Goal: Task Accomplishment & Management: Manage account settings

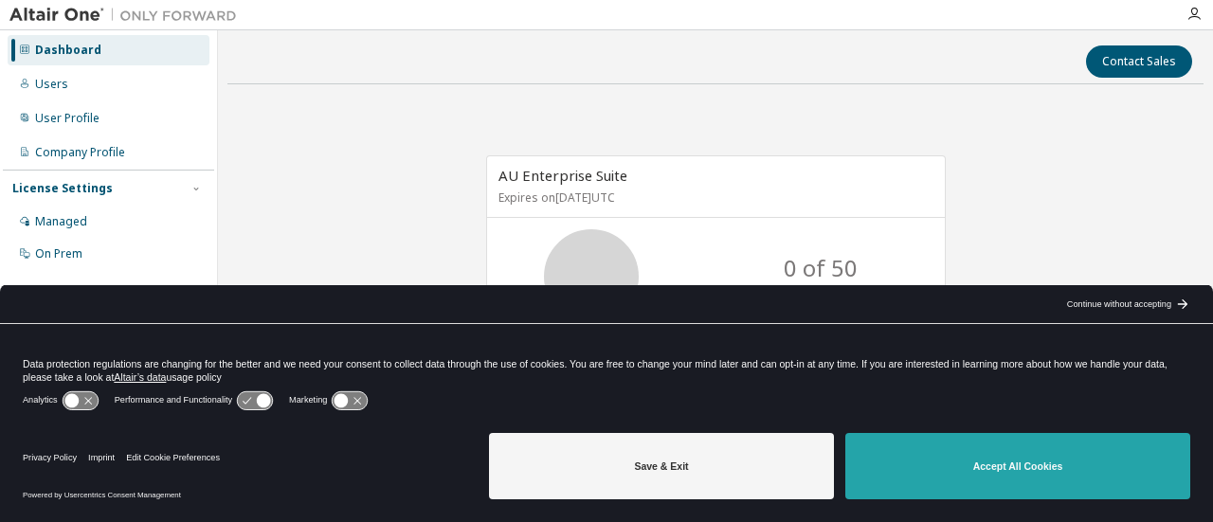
click at [1073, 460] on button "Accept All Cookies" at bounding box center [1018, 466] width 345 height 66
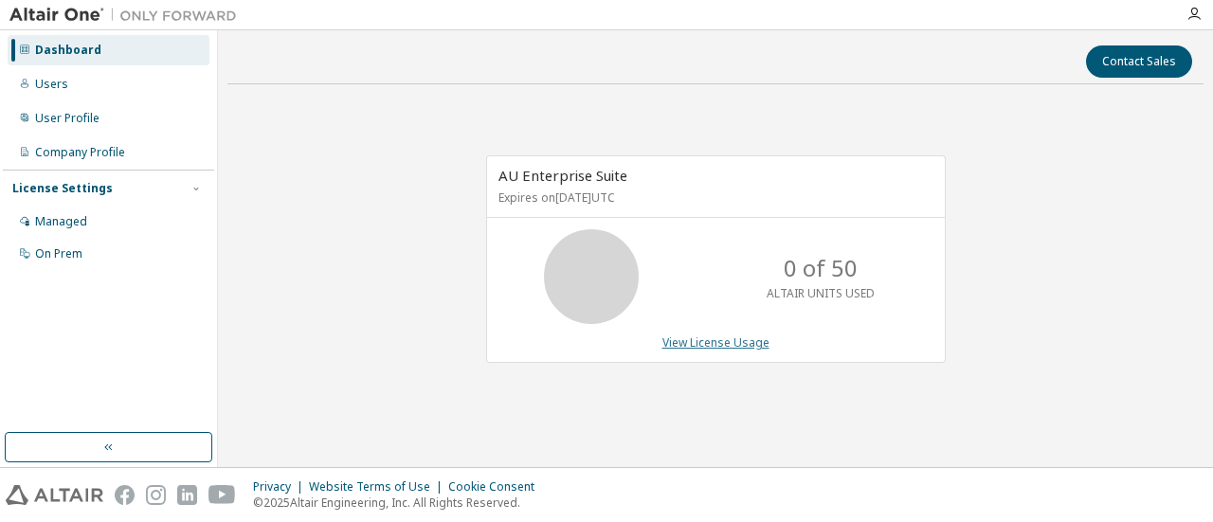
click at [691, 344] on link "View License Usage" at bounding box center [716, 343] width 107 height 16
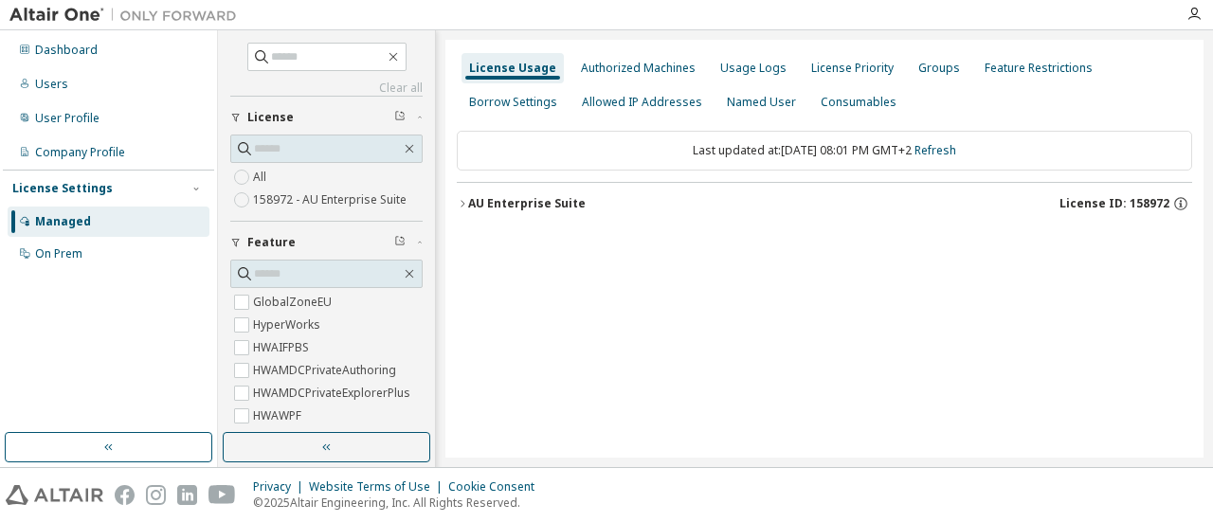
click at [524, 200] on div "AU Enterprise Suite" at bounding box center [527, 203] width 118 height 15
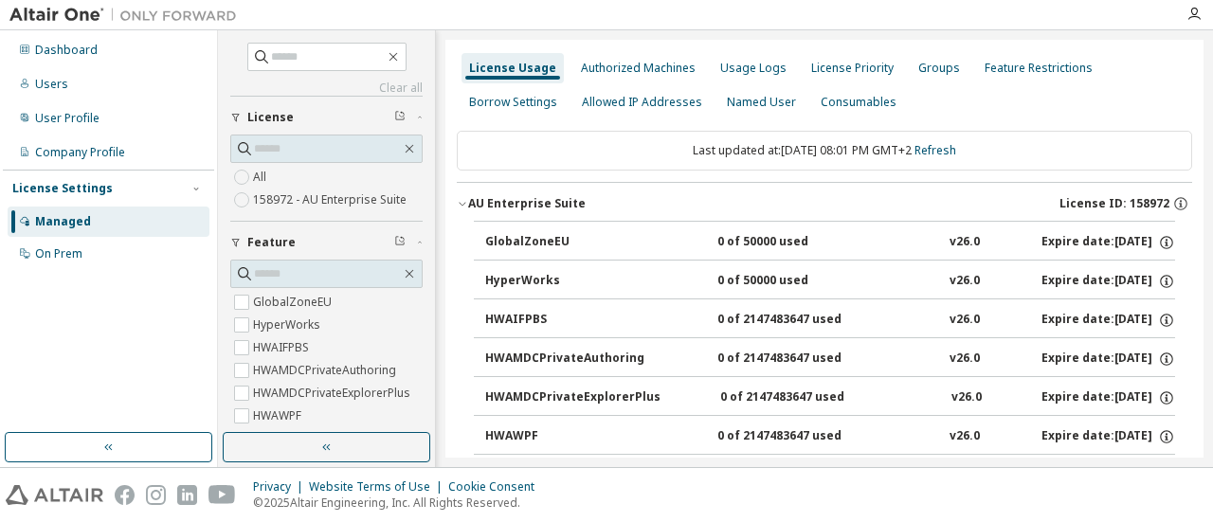
scroll to position [6, 0]
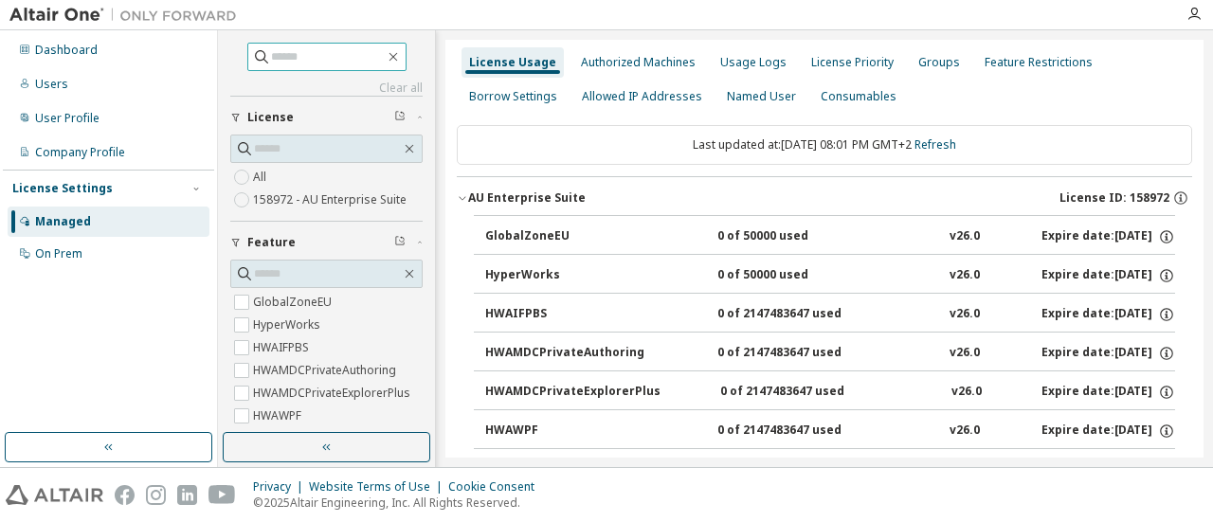
click at [271, 60] on input "text" at bounding box center [328, 56] width 114 height 19
type input "****"
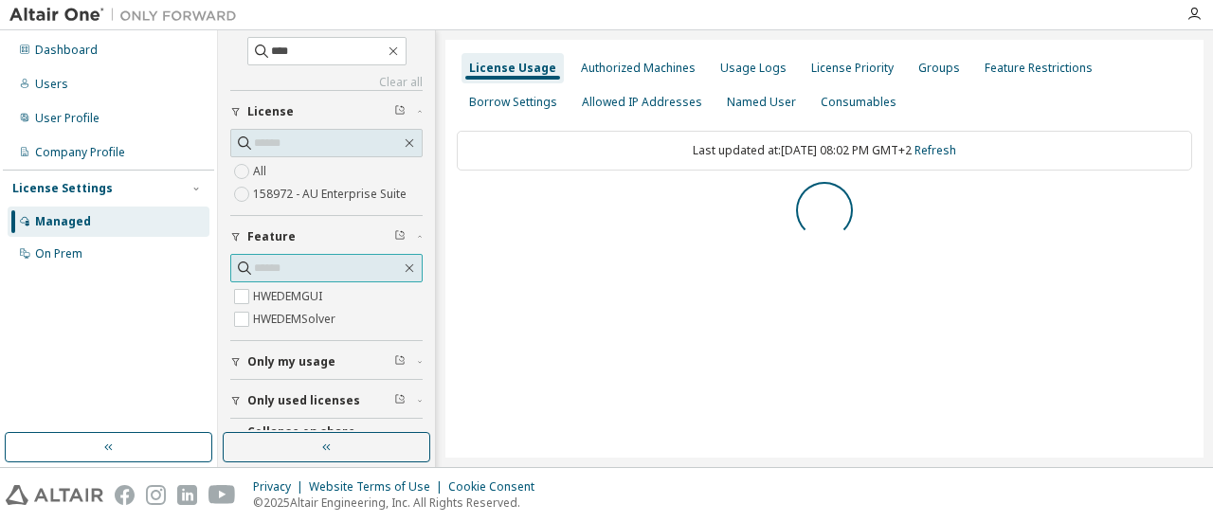
scroll to position [0, 0]
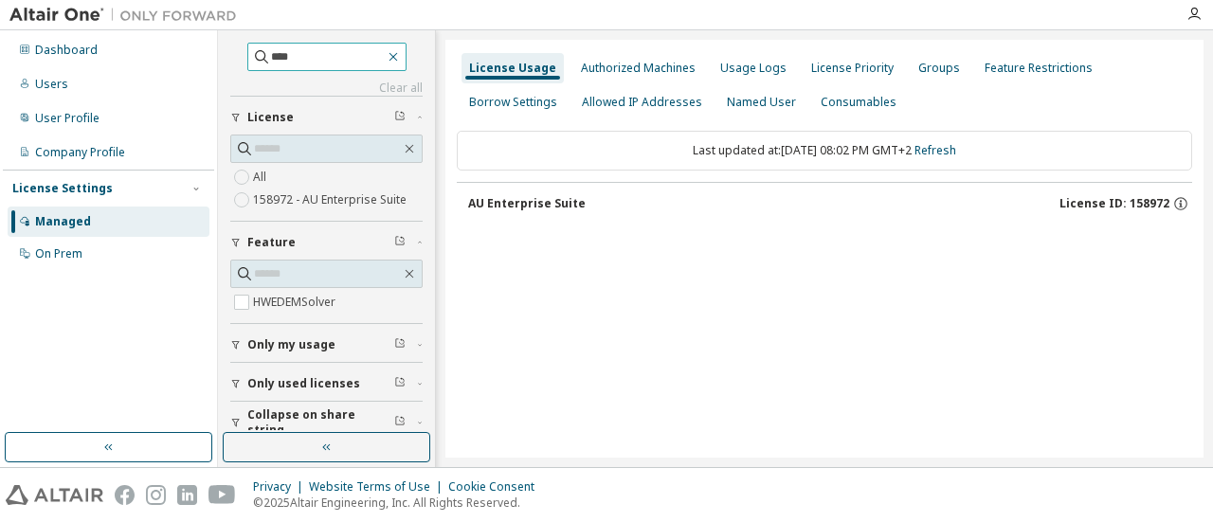
click at [397, 58] on icon "button" at bounding box center [393, 57] width 9 height 9
click at [317, 285] on div "HWEDEMSolver" at bounding box center [326, 287] width 192 height 54
click at [406, 274] on icon "button" at bounding box center [410, 274] width 9 height 9
click at [339, 273] on input "text" at bounding box center [327, 273] width 147 height 19
click at [406, 270] on icon "button" at bounding box center [410, 274] width 9 height 9
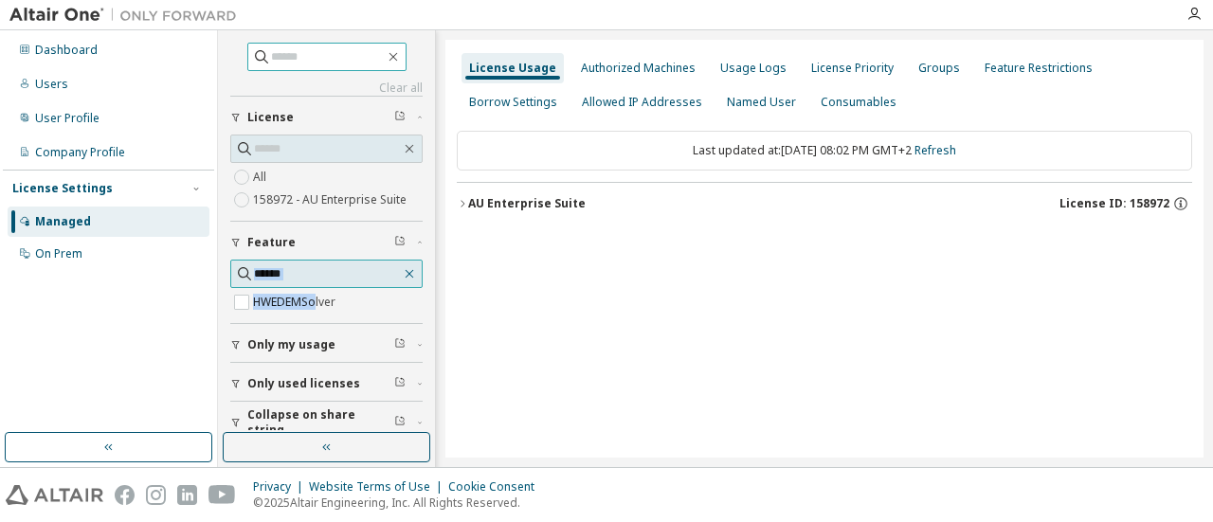
click at [406, 270] on icon "button" at bounding box center [410, 274] width 9 height 9
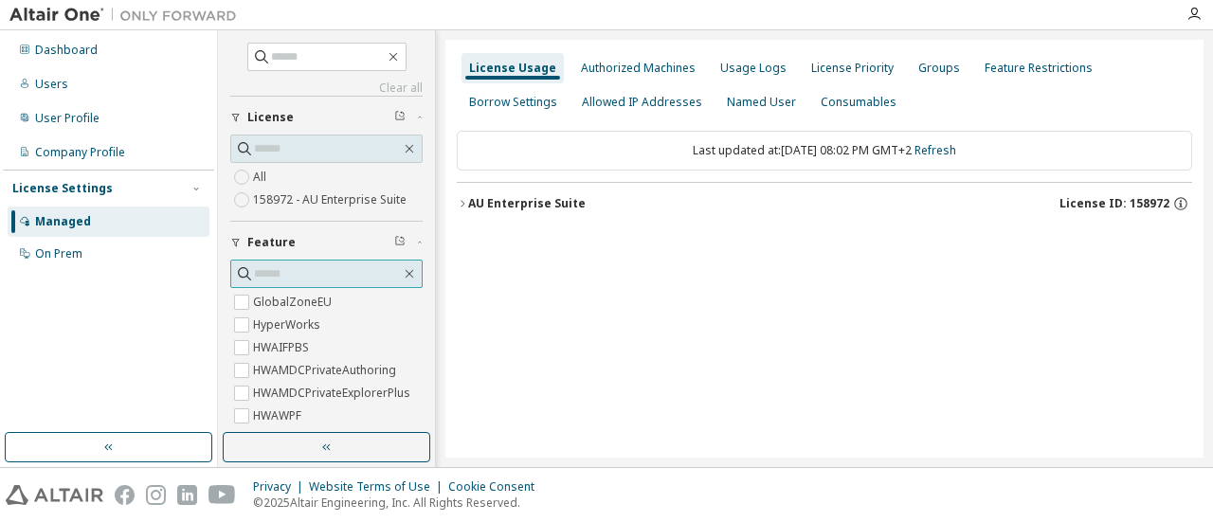
click at [328, 272] on input "text" at bounding box center [327, 273] width 147 height 19
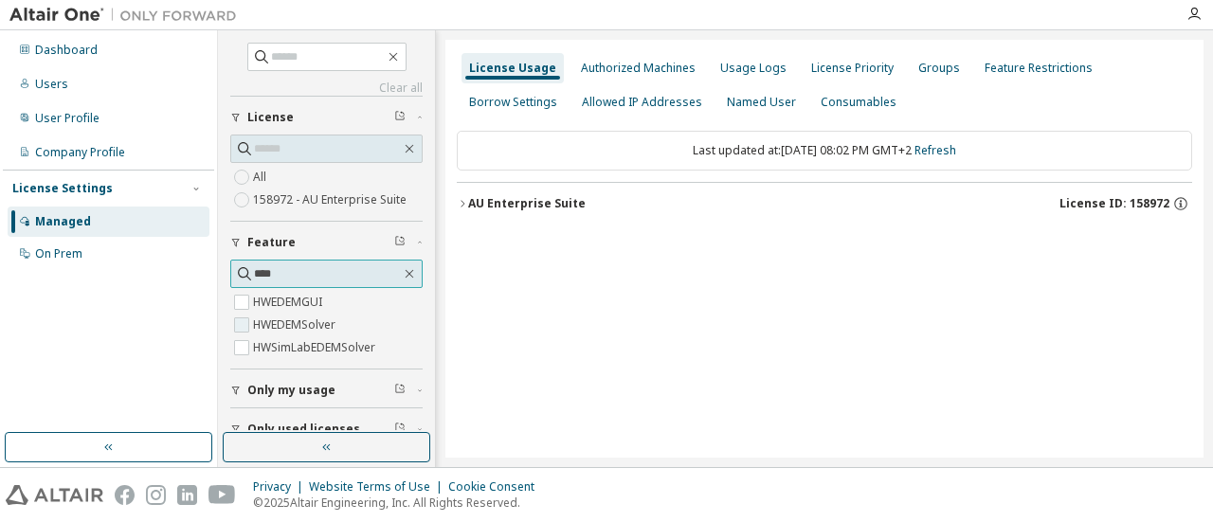
type input "****"
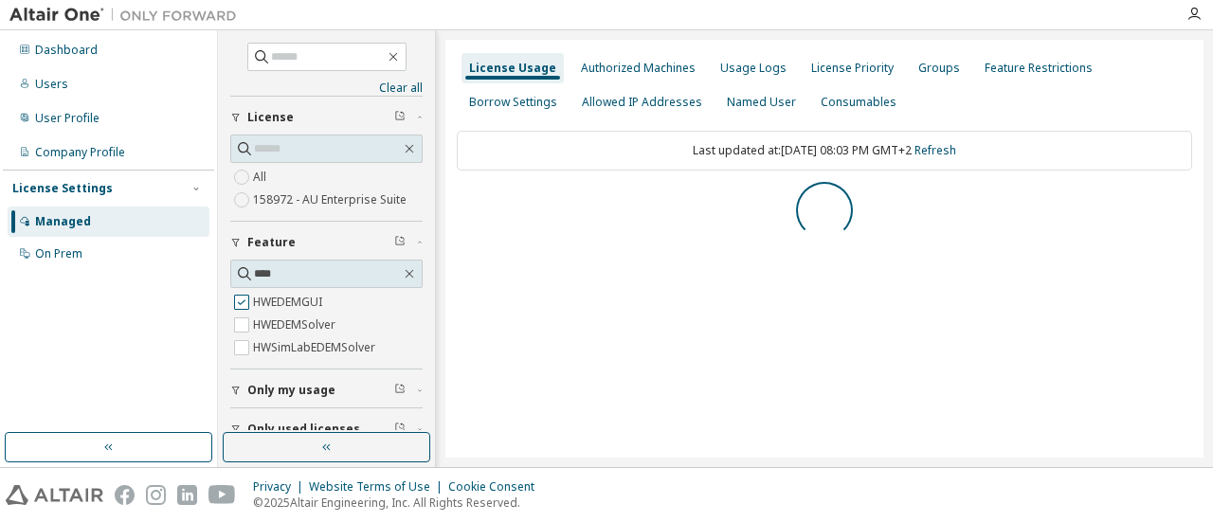
click at [240, 369] on div "Only my usage" at bounding box center [326, 388] width 192 height 39
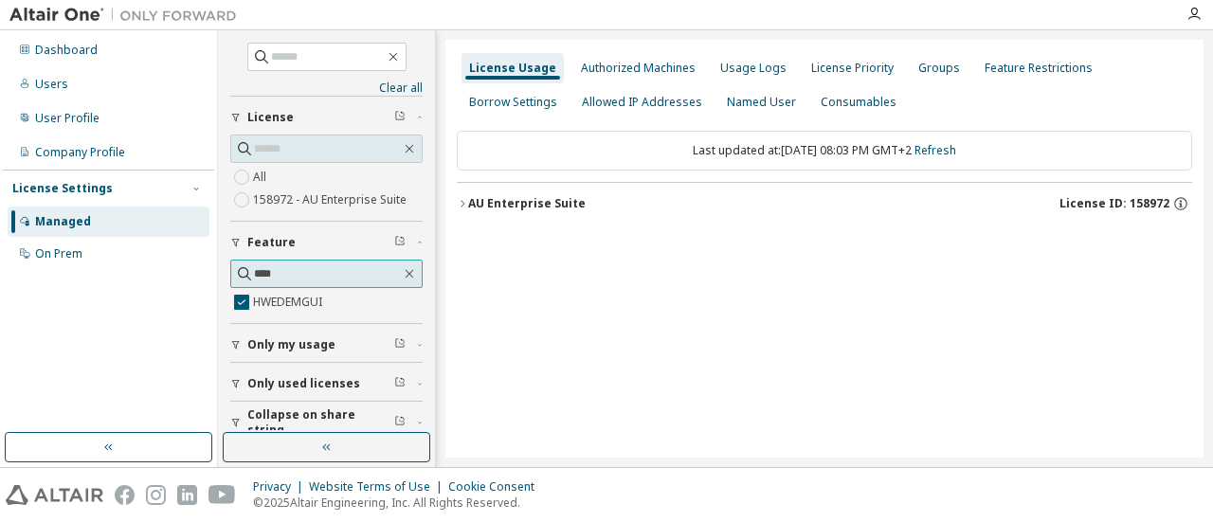
click at [296, 263] on span "****" at bounding box center [326, 274] width 192 height 28
click at [300, 266] on input "****" at bounding box center [327, 273] width 147 height 19
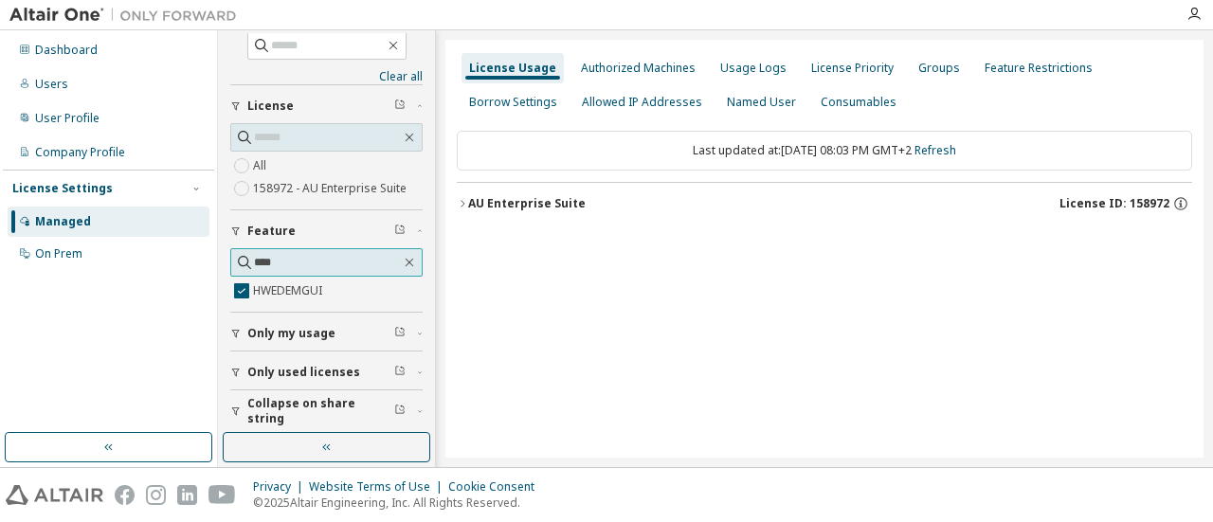
scroll to position [15, 0]
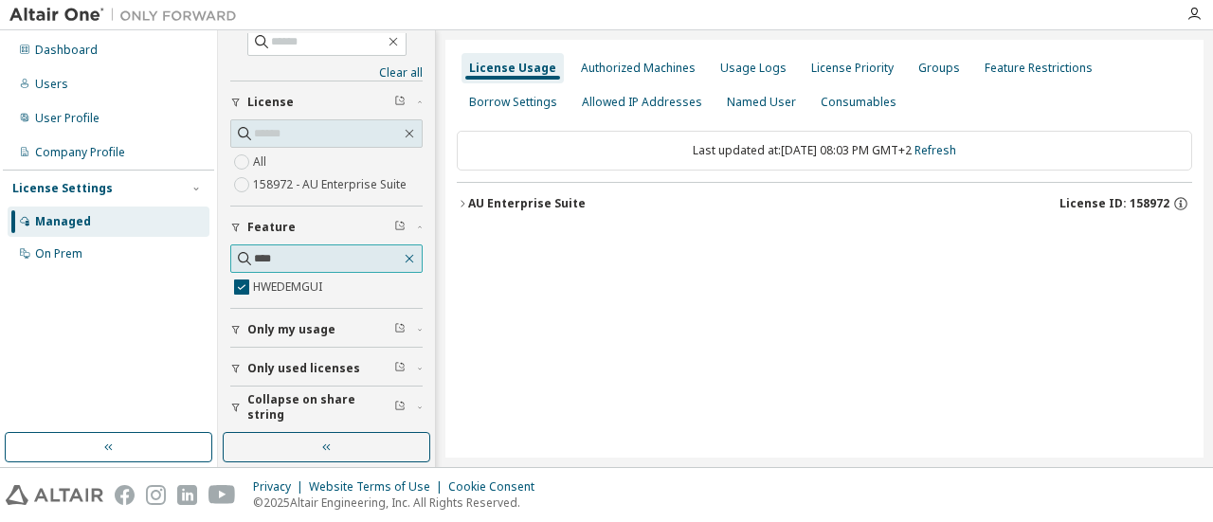
click at [402, 251] on icon "button" at bounding box center [409, 258] width 15 height 15
click at [465, 202] on icon "button" at bounding box center [462, 203] width 11 height 11
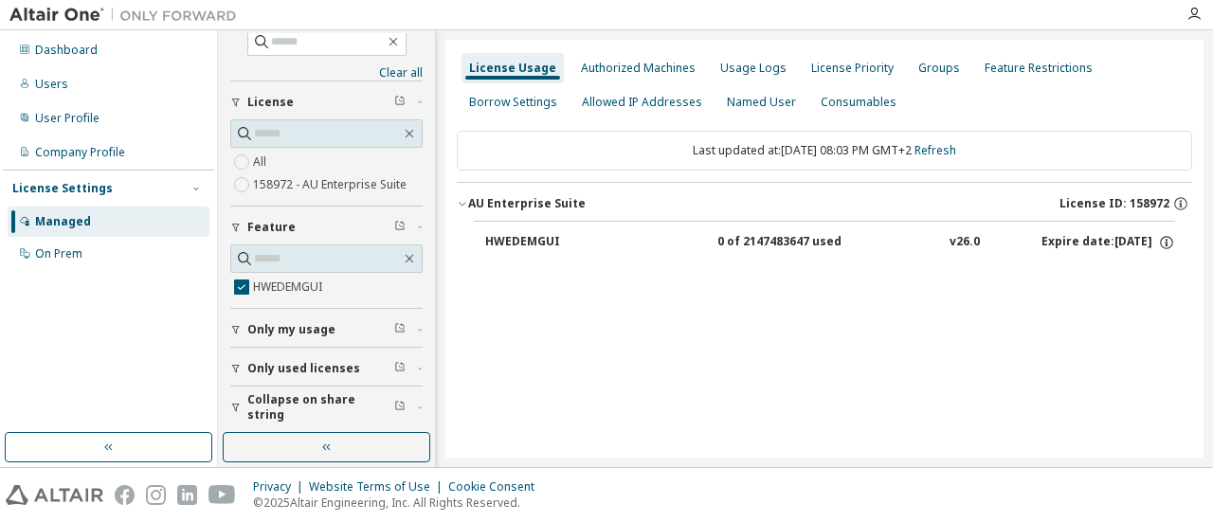
click at [770, 238] on div "0 of 2147483647 used" at bounding box center [803, 242] width 171 height 17
click at [403, 254] on icon "button" at bounding box center [409, 258] width 15 height 15
click at [292, 180] on label "158972 - AU Enterprise Suite" at bounding box center [331, 184] width 157 height 23
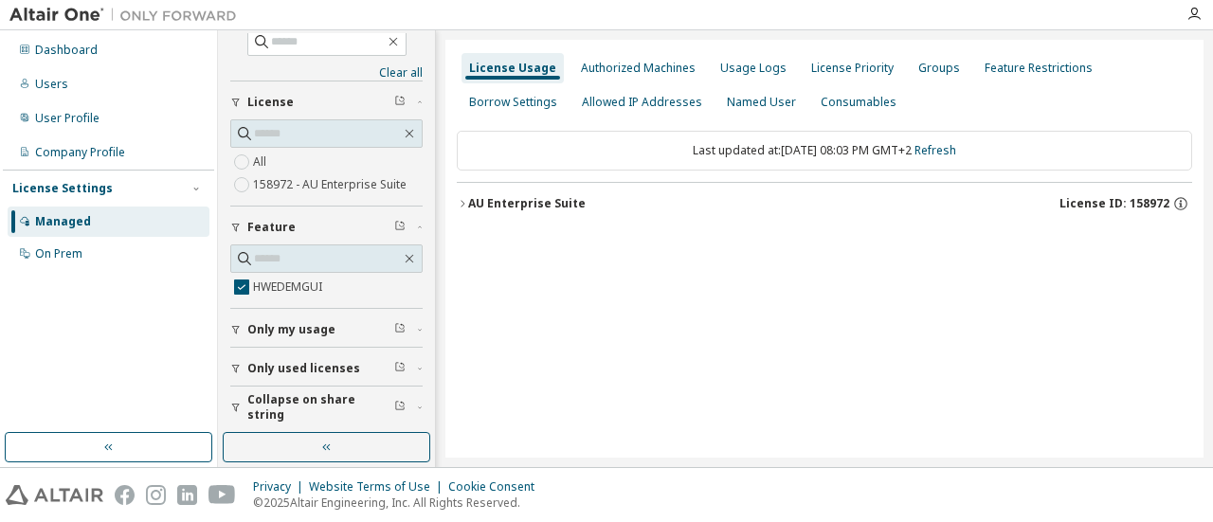
click at [528, 210] on button "AU Enterprise Suite License ID: 158972" at bounding box center [825, 204] width 736 height 42
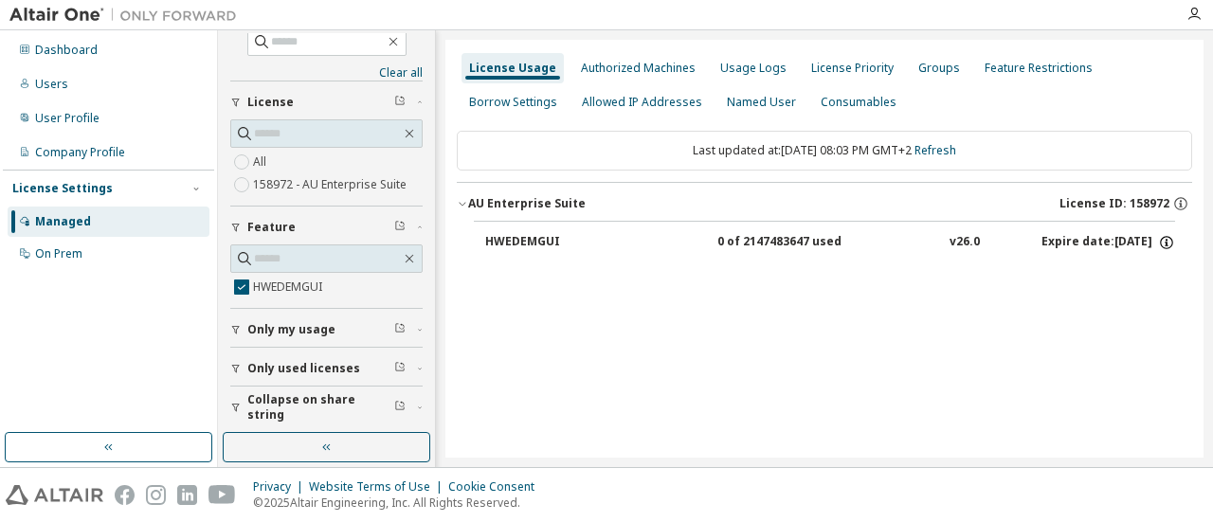
click at [1163, 237] on icon "button" at bounding box center [1166, 242] width 13 height 13
click at [979, 325] on div "License Usage Authorized Machines Usage Logs License Priority Groups Feature Re…" at bounding box center [825, 249] width 758 height 418
click at [387, 67] on link "Clear all" at bounding box center [326, 72] width 192 height 15
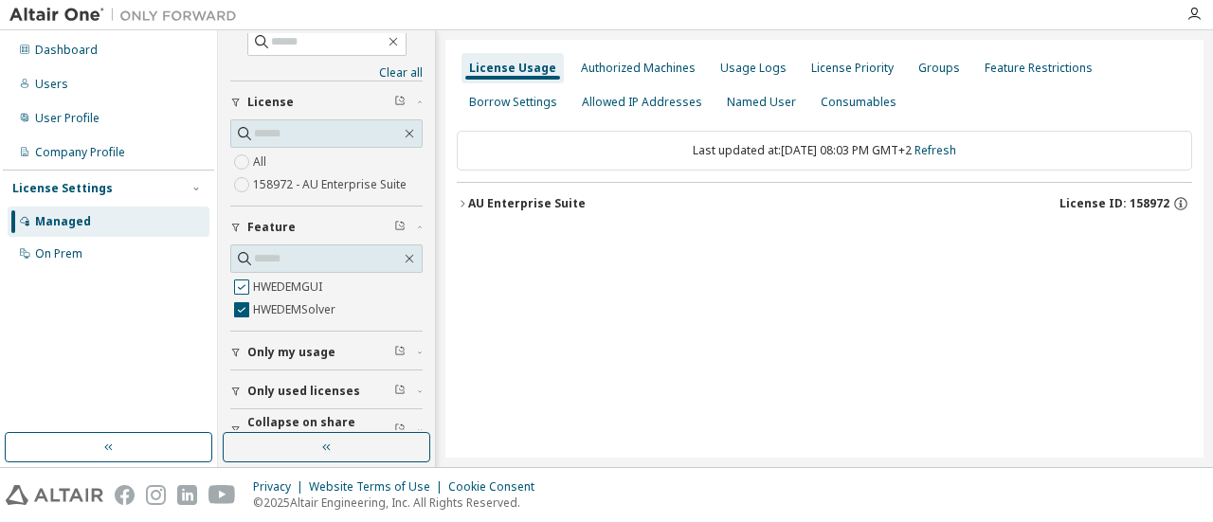
scroll to position [0, 0]
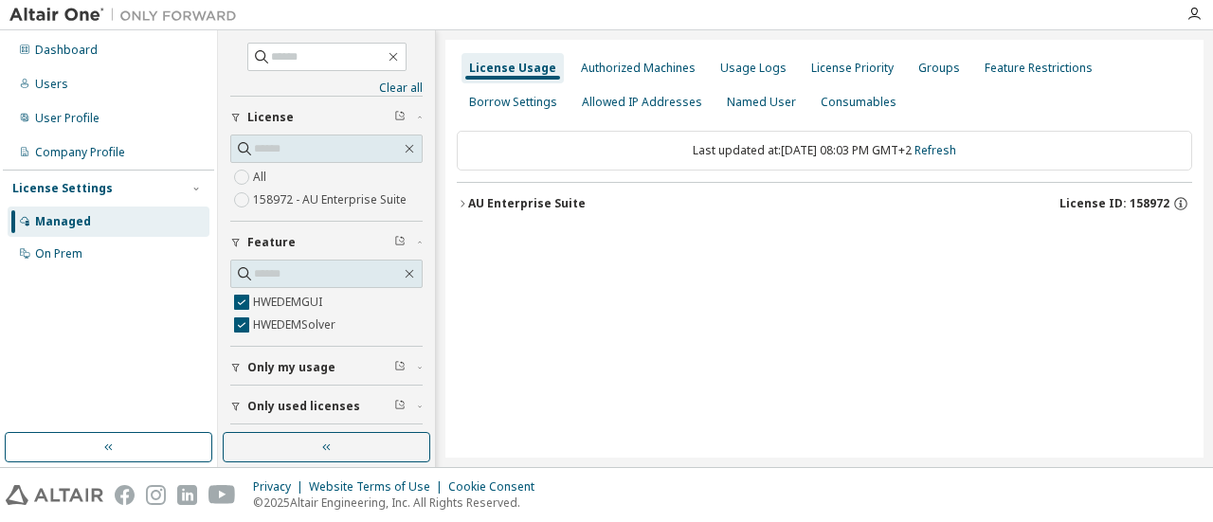
click at [484, 203] on div "AU Enterprise Suite" at bounding box center [527, 203] width 118 height 15
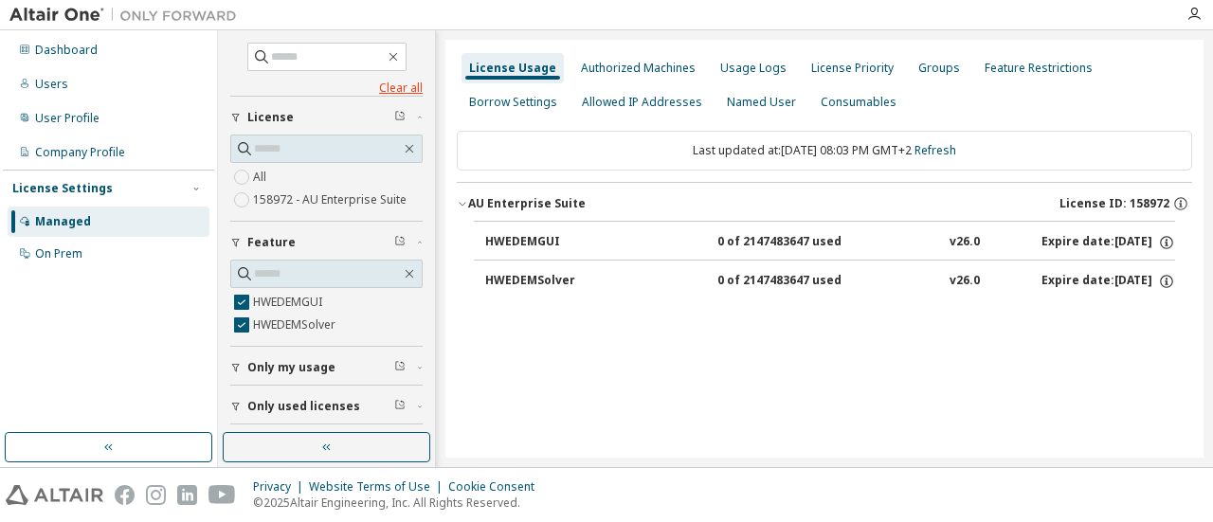
click at [407, 82] on link "Clear all" at bounding box center [326, 88] width 192 height 15
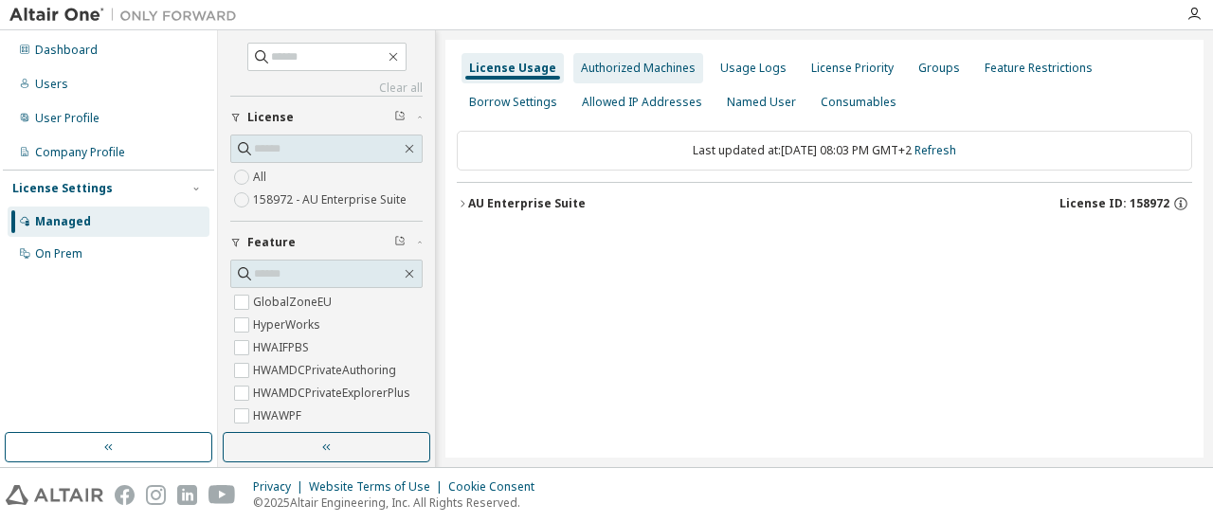
click at [647, 59] on div "Authorized Machines" at bounding box center [639, 68] width 130 height 30
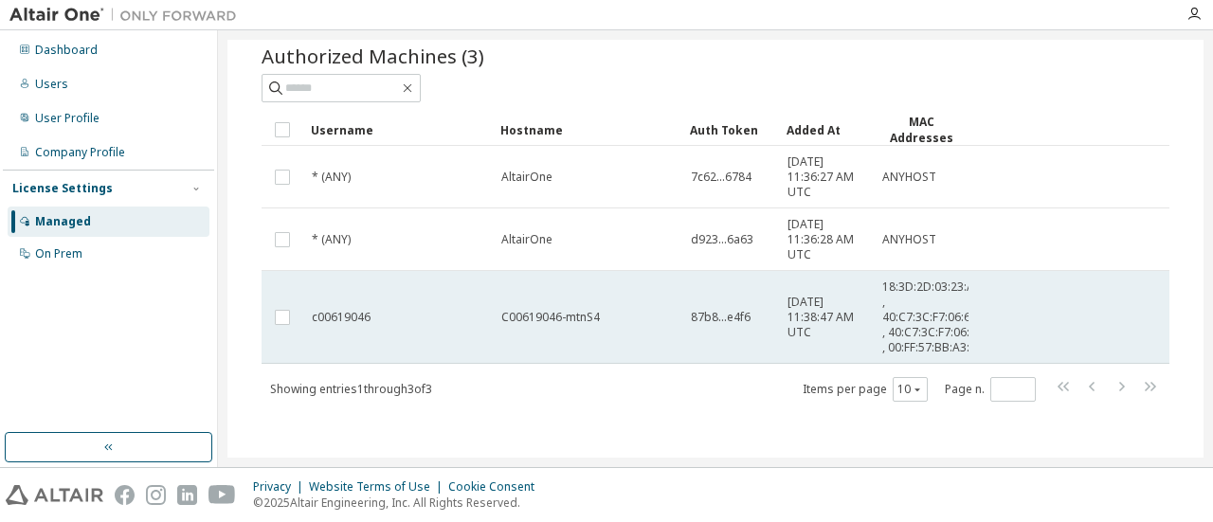
scroll to position [99, 0]
